Goal: Check status: Check status

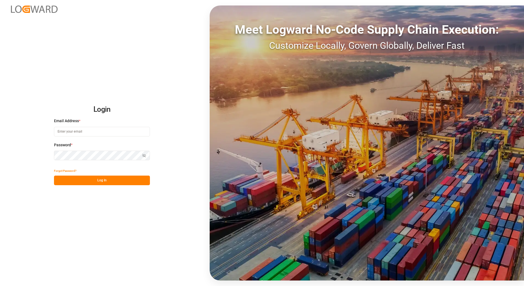
click at [88, 133] on input at bounding box center [102, 132] width 96 height 10
type input "[PERSON_NAME][EMAIL_ADDRESS][PERSON_NAME][DOMAIN_NAME]"
click at [83, 184] on button "Log In" at bounding box center [102, 181] width 96 height 10
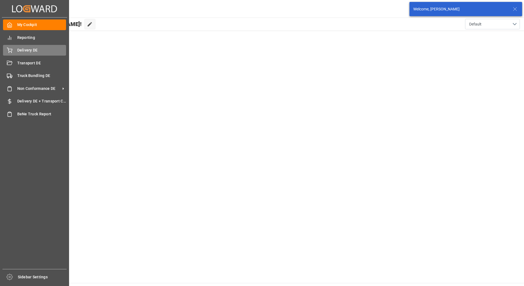
click at [18, 50] on span "Delivery DE" at bounding box center [41, 50] width 49 height 6
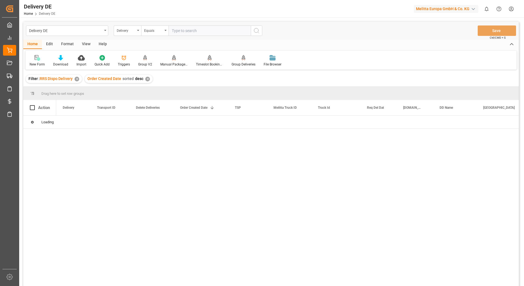
click at [192, 31] on input "text" at bounding box center [209, 30] width 82 height 10
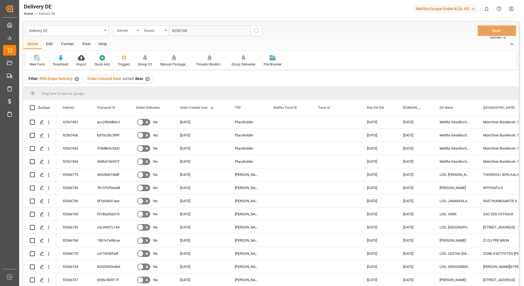
type input "92567459"
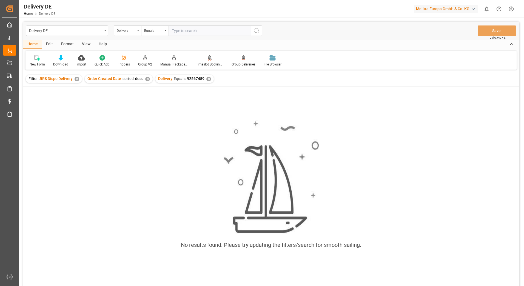
click at [207, 79] on div "✕" at bounding box center [208, 79] width 5 height 5
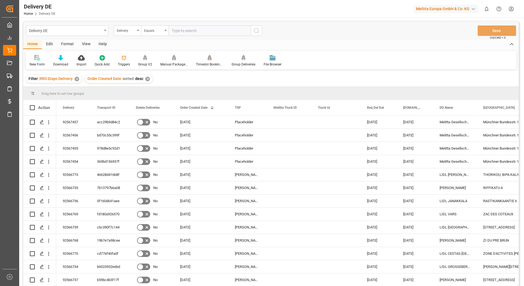
click at [188, 28] on input "text" at bounding box center [209, 30] width 82 height 10
type input "92567459"
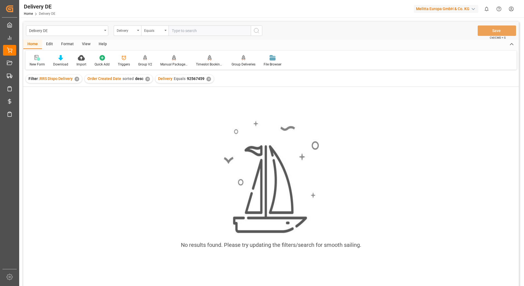
click at [208, 77] on div "✕" at bounding box center [208, 79] width 5 height 5
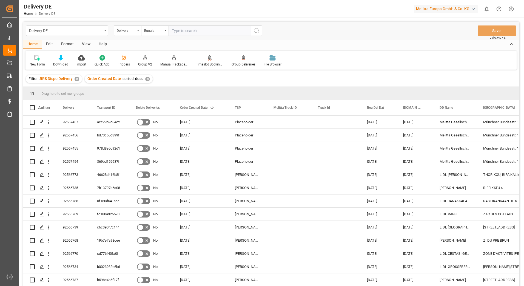
click at [190, 31] on input "text" at bounding box center [209, 30] width 82 height 10
type input "92567459"
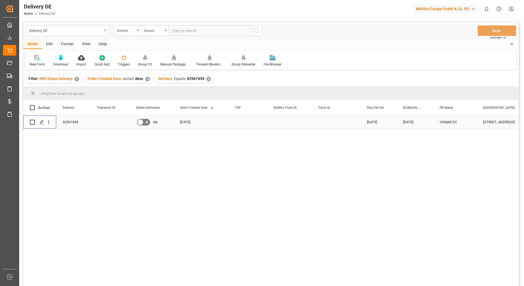
click at [33, 123] on input "Press Space to toggle row selection (unchecked)" at bounding box center [32, 122] width 5 height 5
checkbox input "true"
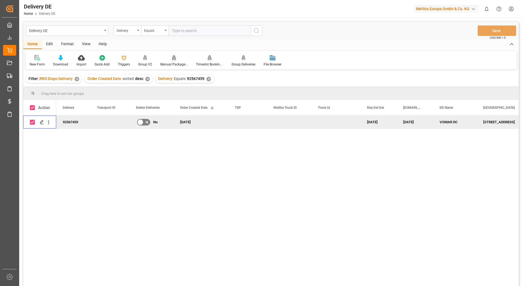
click at [174, 58] on icon at bounding box center [174, 57] width 4 height 5
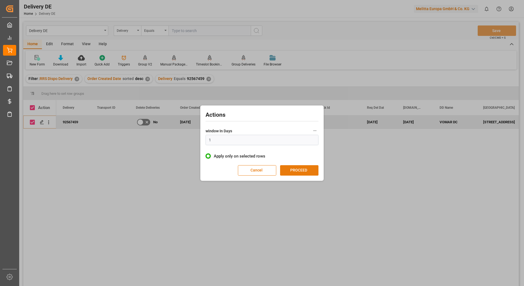
click at [291, 168] on button "PROCEED" at bounding box center [299, 170] width 38 height 10
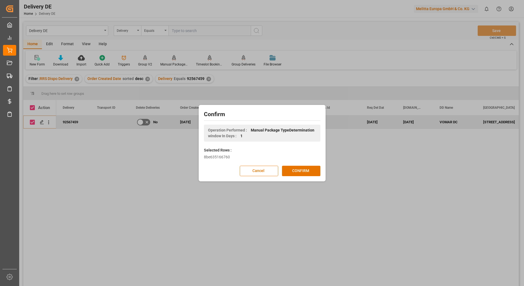
click at [291, 168] on button "CONFIRM" at bounding box center [301, 171] width 38 height 10
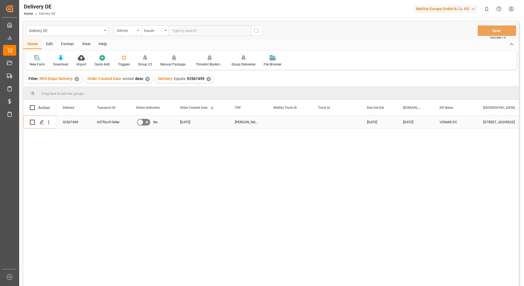
click at [113, 124] on div "637f6c415d4e" at bounding box center [109, 122] width 39 height 13
click at [206, 79] on div "✕" at bounding box center [208, 79] width 5 height 5
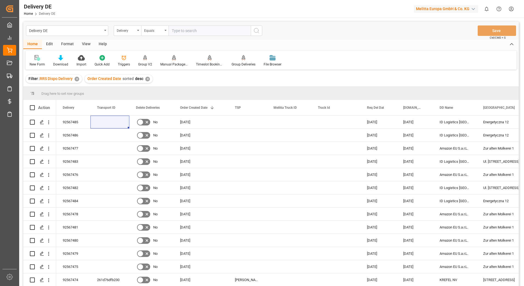
click at [183, 32] on input "text" at bounding box center [209, 30] width 82 height 10
type input "92567487"
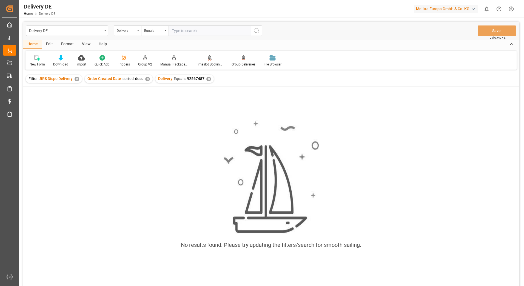
click at [209, 79] on div "✕" at bounding box center [208, 79] width 5 height 5
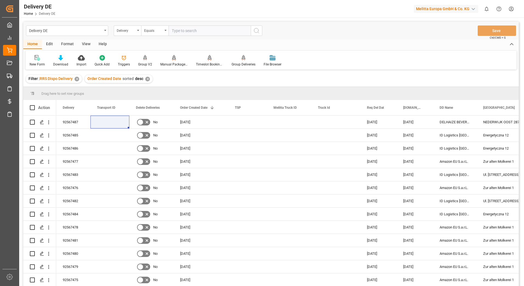
click at [182, 31] on input "text" at bounding box center [209, 30] width 82 height 10
type input "92567487"
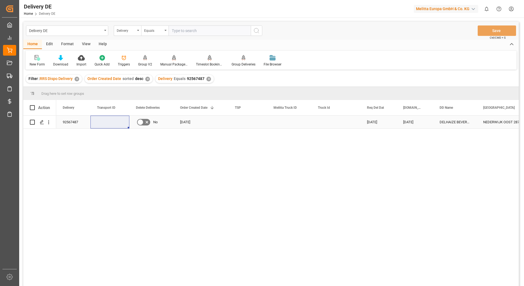
click at [31, 122] on input "Press Space to toggle row selection (unchecked)" at bounding box center [32, 122] width 5 height 5
checkbox input "true"
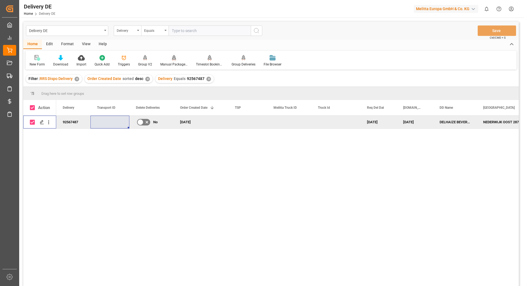
click at [171, 61] on div "Manual Package TypeDetermination" at bounding box center [174, 61] width 36 height 12
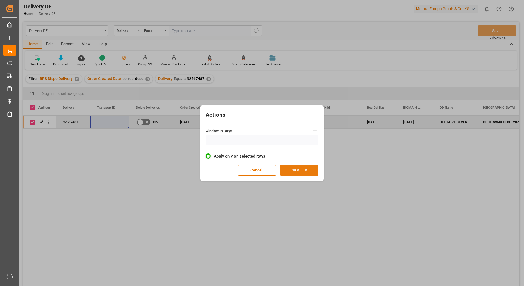
click at [292, 171] on button "PROCEED" at bounding box center [299, 170] width 38 height 10
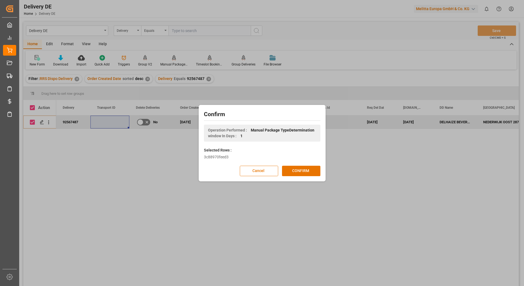
click at [292, 171] on button "CONFIRM" at bounding box center [301, 171] width 38 height 10
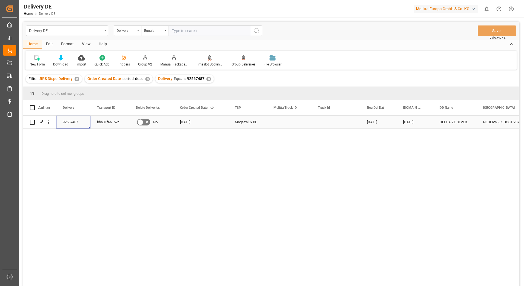
click at [68, 121] on div "92567487" at bounding box center [73, 122] width 34 height 13
click at [112, 122] on div "bba31f66152c" at bounding box center [109, 122] width 39 height 13
click at [207, 81] on div "✕" at bounding box center [208, 79] width 5 height 5
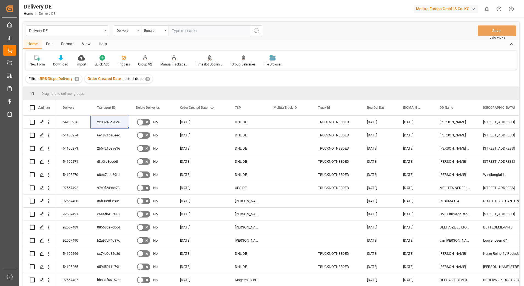
click at [180, 30] on input "text" at bounding box center [209, 30] width 82 height 10
type input "92567499"
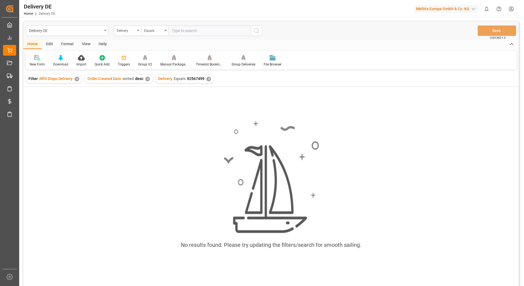
click at [207, 79] on div "✕" at bounding box center [208, 79] width 5 height 5
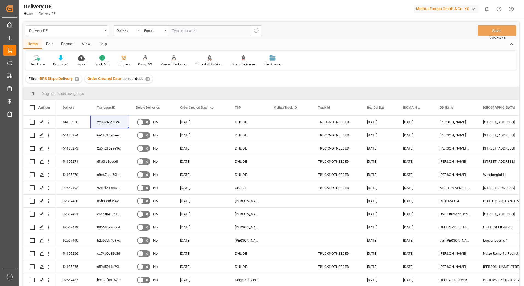
click at [181, 31] on input "text" at bounding box center [209, 30] width 82 height 10
type input "92567487"
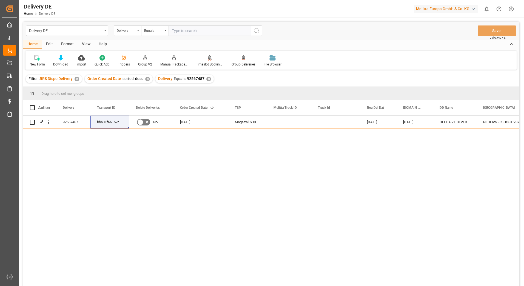
click at [206, 79] on div "✕" at bounding box center [208, 79] width 5 height 5
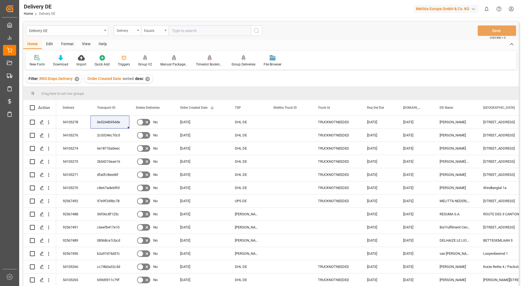
click at [187, 33] on input "text" at bounding box center [209, 30] width 82 height 10
type input "92567487"
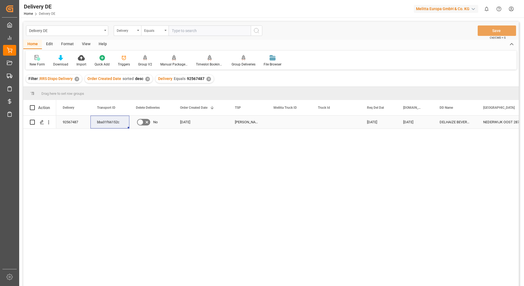
click at [76, 119] on div "92567487" at bounding box center [73, 122] width 34 height 13
click at [103, 122] on div "bba31f66152c" at bounding box center [109, 122] width 39 height 13
click at [206, 79] on div "✕" at bounding box center [208, 79] width 5 height 5
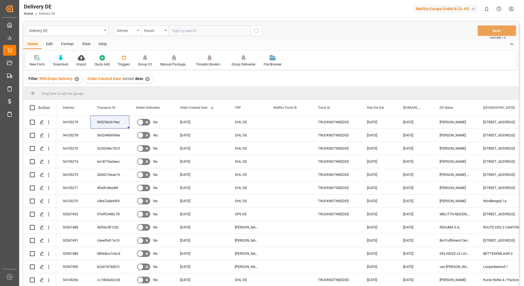
click at [180, 31] on input "text" at bounding box center [209, 30] width 82 height 10
type input "92567499,92567501,92567502,92567500"
click at [165, 30] on div "Equals" at bounding box center [154, 30] width 27 height 10
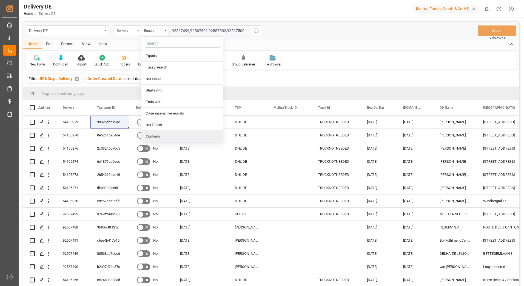
click at [158, 135] on div "Contains" at bounding box center [182, 137] width 82 height 12
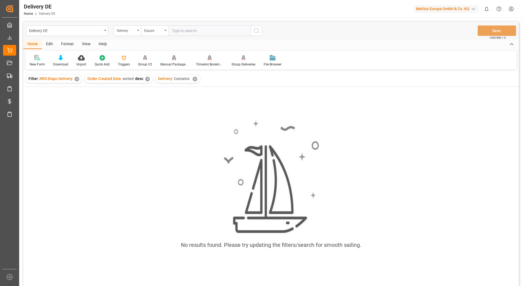
click at [176, 30] on input "text" at bounding box center [209, 30] width 82 height 10
type input "92567499,92567499,92567502"
click at [290, 81] on div "✕" at bounding box center [292, 79] width 5 height 5
click at [194, 80] on div "✕" at bounding box center [195, 79] width 5 height 5
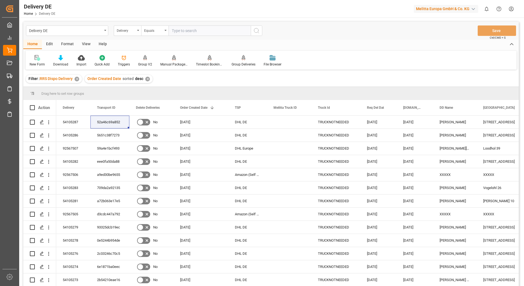
click at [196, 29] on input "text" at bounding box center [209, 30] width 82 height 10
paste input "92567487"
type input "92567487"
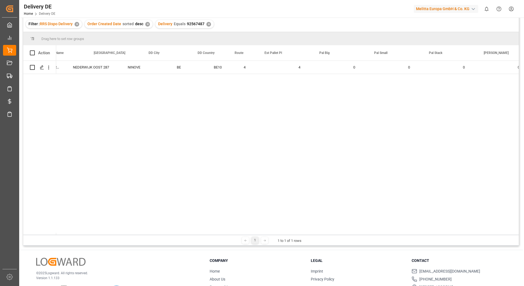
scroll to position [0, 289]
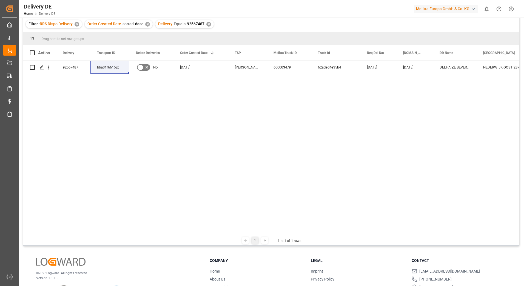
click at [206, 25] on div "✕" at bounding box center [208, 24] width 5 height 5
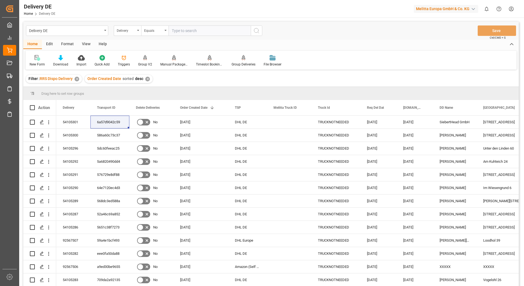
click at [200, 29] on input "text" at bounding box center [209, 30] width 82 height 10
type input "92567520"
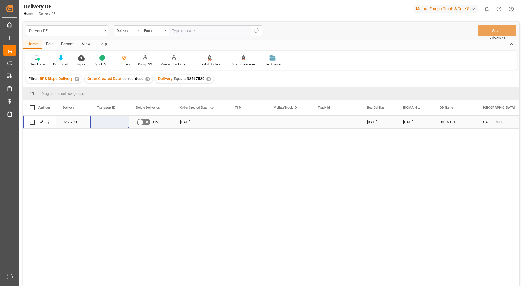
click at [32, 122] on input "Press Space to toggle row selection (unchecked)" at bounding box center [32, 122] width 5 height 5
checkbox input "true"
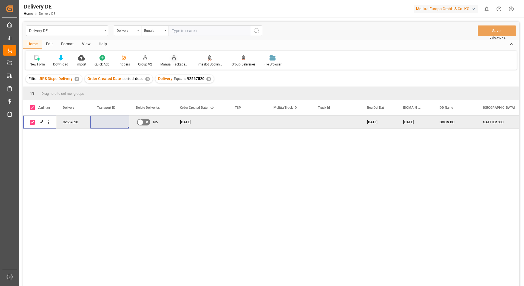
click at [173, 61] on icon at bounding box center [174, 60] width 2 height 1
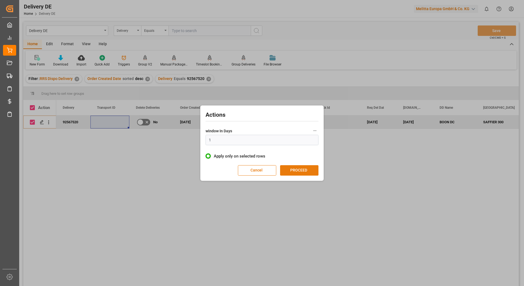
click at [292, 173] on button "PROCEED" at bounding box center [299, 170] width 38 height 10
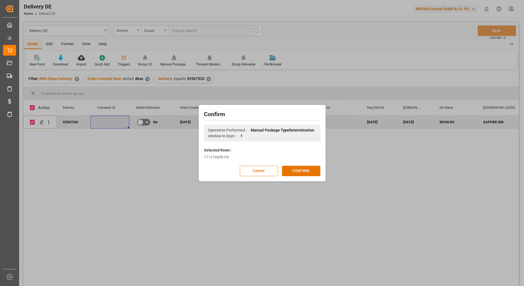
click at [292, 173] on button "CONFIRM" at bounding box center [301, 171] width 38 height 10
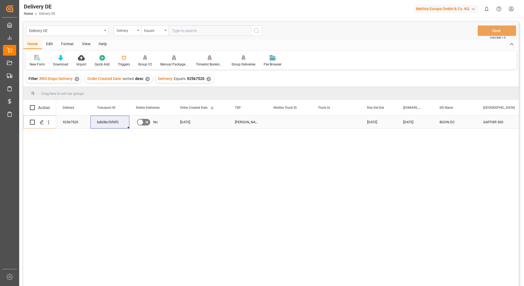
click at [71, 118] on div "92567520" at bounding box center [73, 122] width 34 height 13
click at [105, 121] on div "bd63bcf6f6f0" at bounding box center [109, 122] width 39 height 13
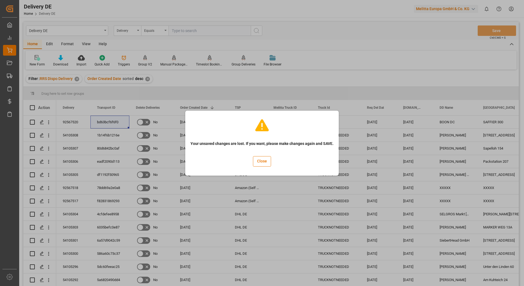
click at [279, 70] on div "Your unsaved changes are lost. If you want, please make changes again and SAVE.…" at bounding box center [262, 143] width 524 height 286
